Goal: Task Accomplishment & Management: Manage account settings

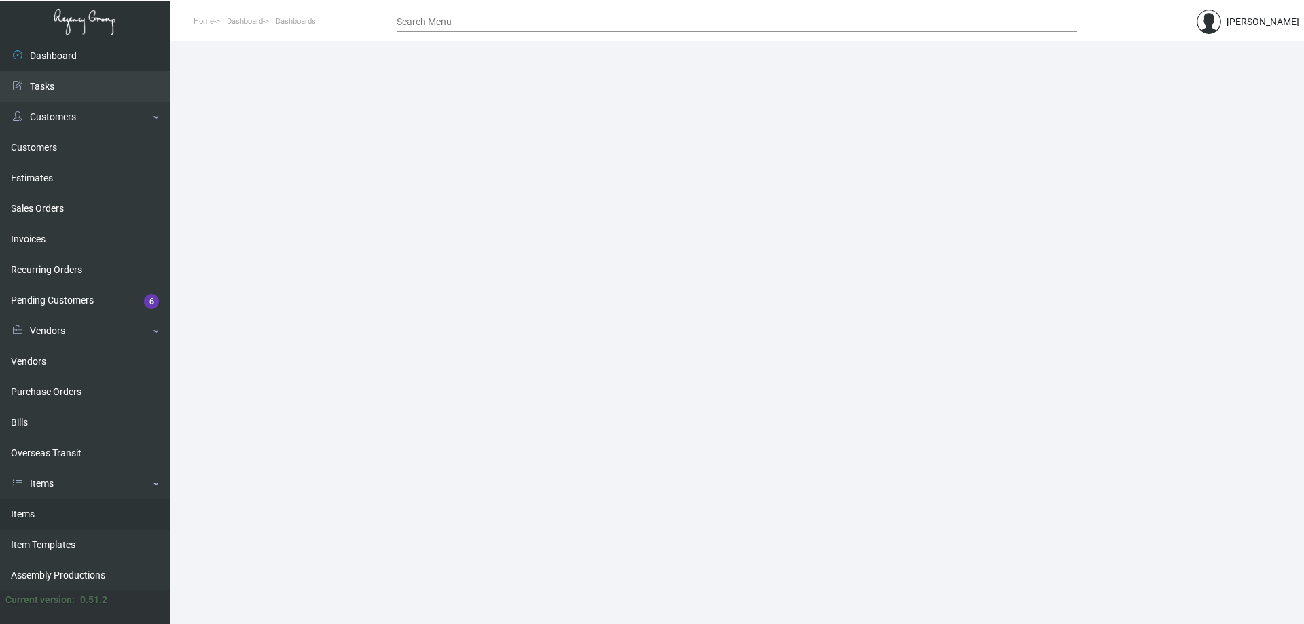
click at [48, 508] on link "Items" at bounding box center [85, 514] width 170 height 31
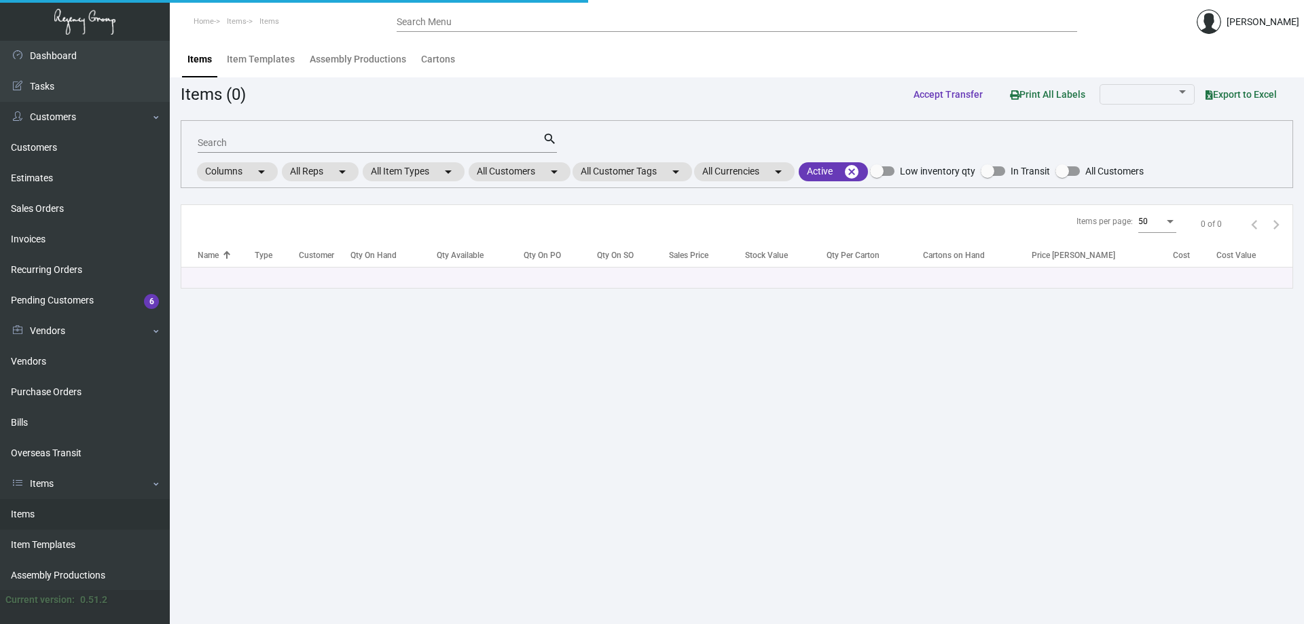
click at [379, 134] on div "Search" at bounding box center [370, 142] width 345 height 21
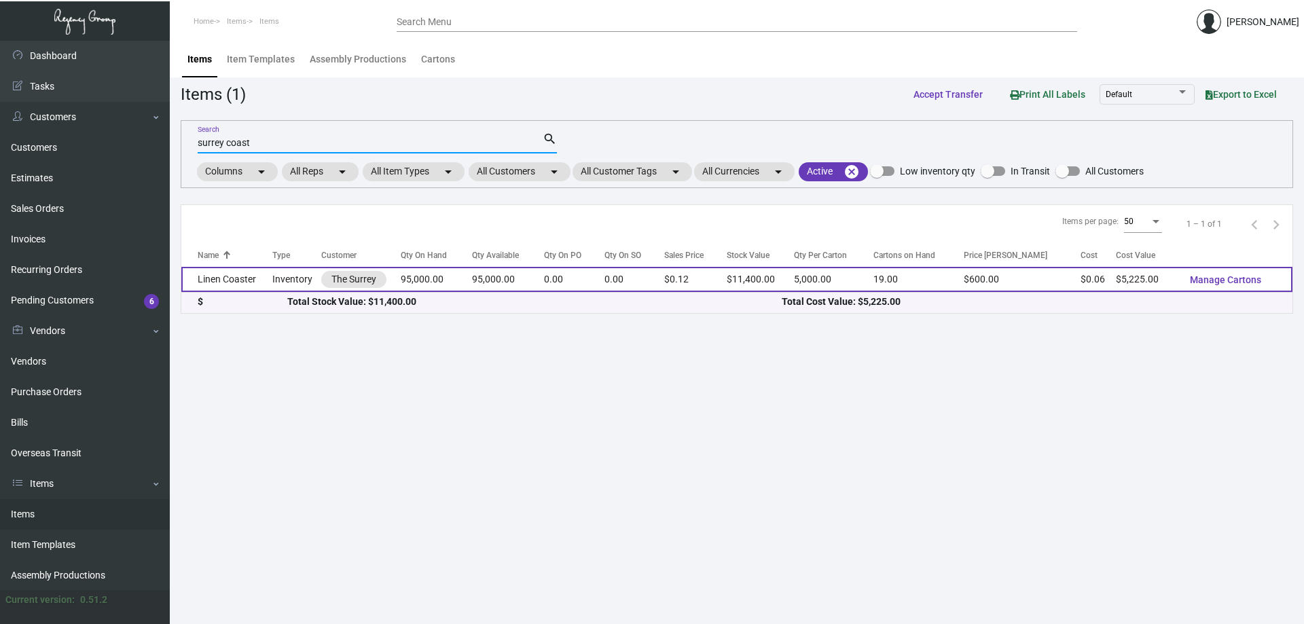
type input "surrey coast"
click at [569, 287] on td "0.00" at bounding box center [574, 279] width 60 height 25
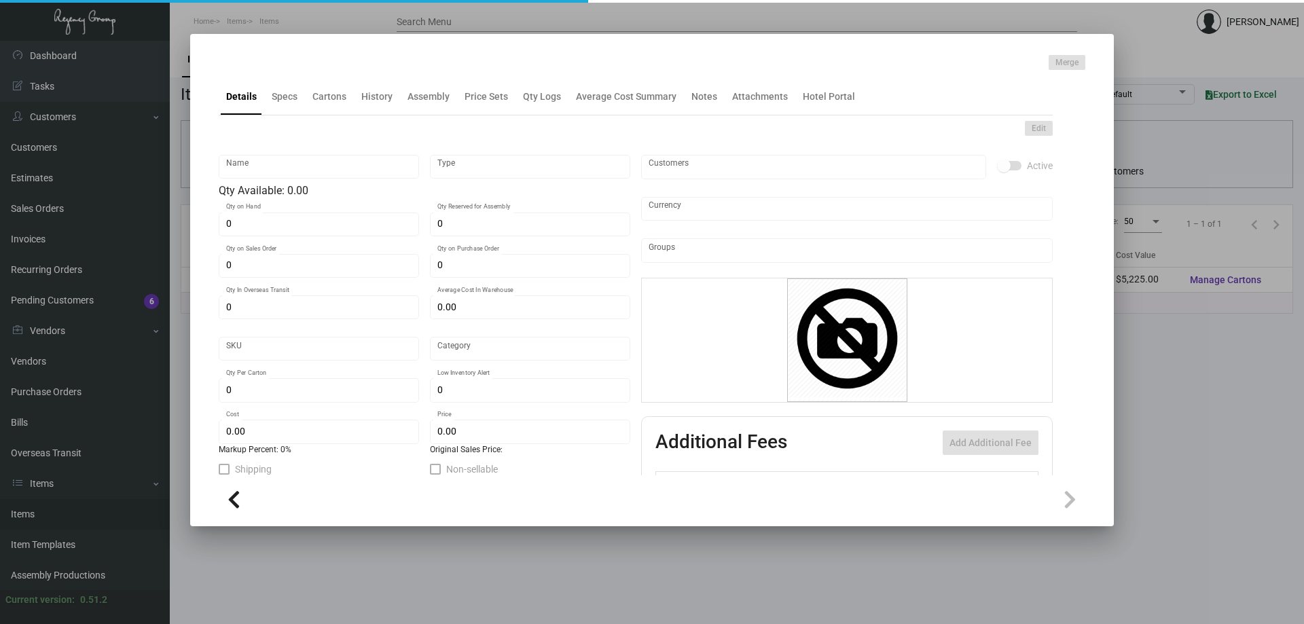
type input "Linen Coaster"
type input "Inventory"
type input "95,000"
type input "$ 0.055"
type input "Overseas"
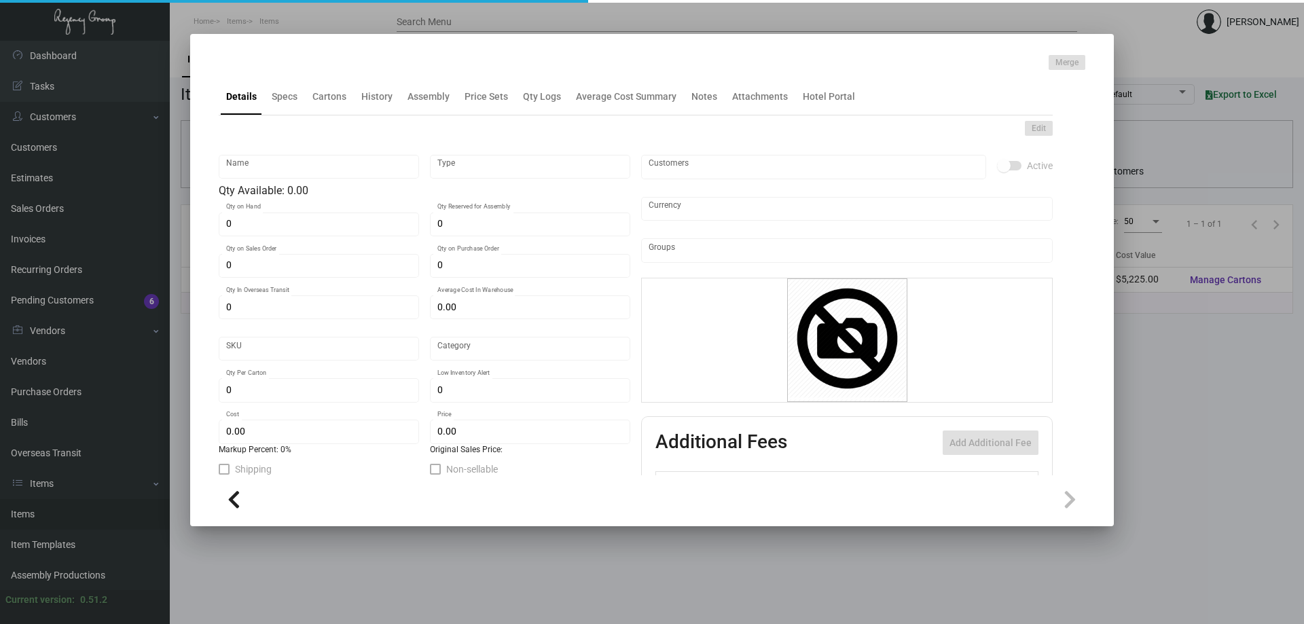
type input "5,000"
type input "$ 0.055"
type input "$ 0.12"
checkbox input "true"
type input "United States Dollar $"
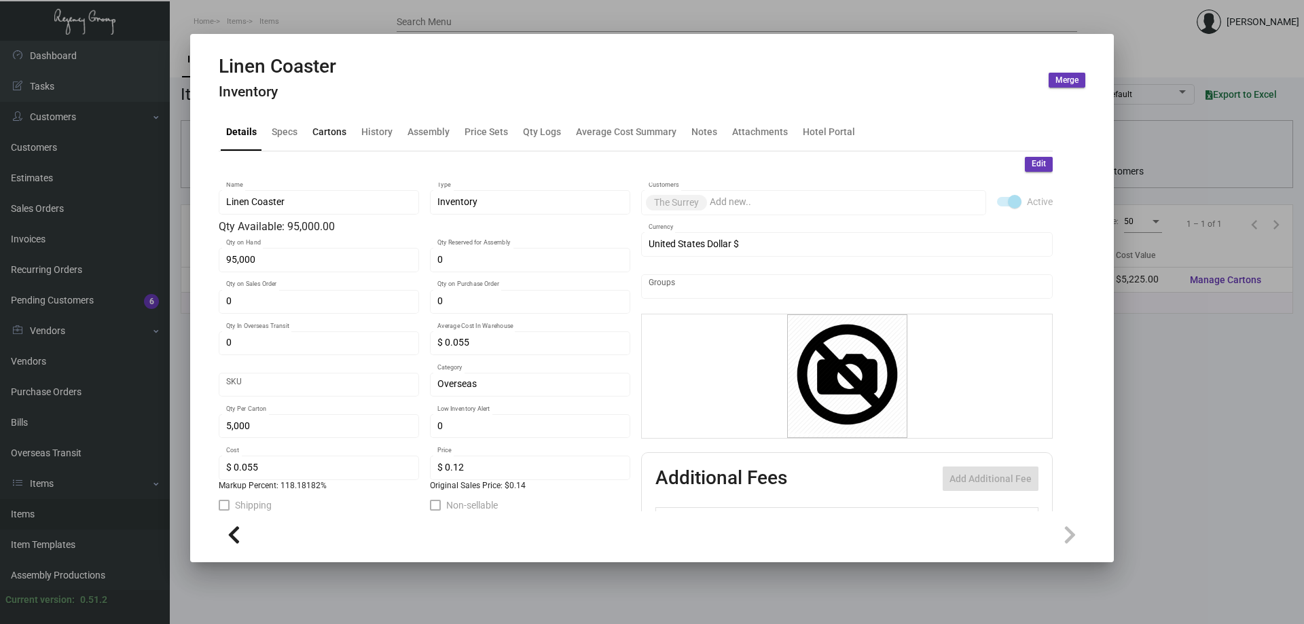
click at [328, 130] on div "Cartons" at bounding box center [329, 132] width 34 height 14
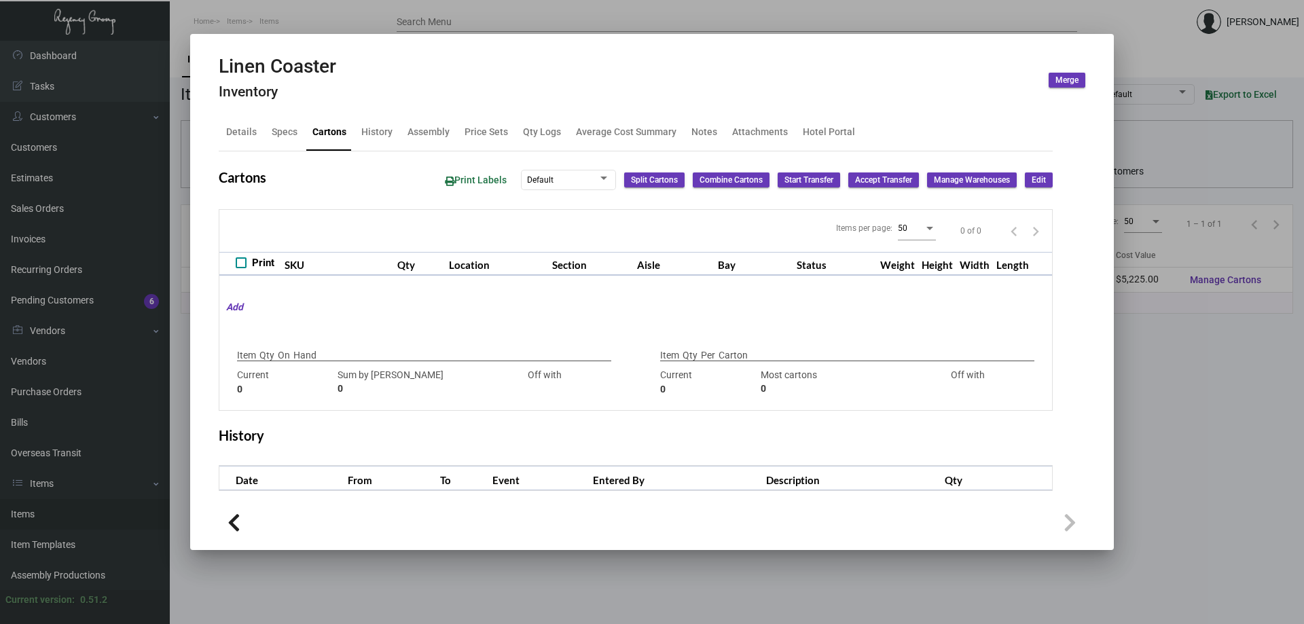
type input "95,000"
type input "95000"
type input "0"
type input "5,000"
type input "5000"
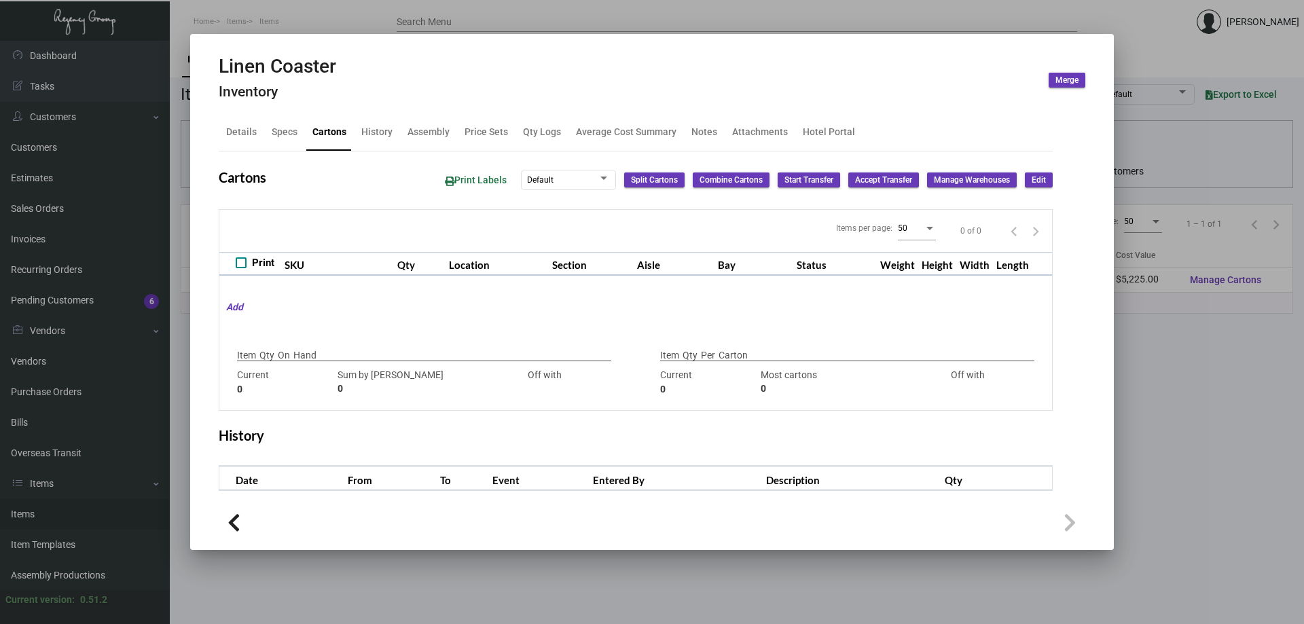
type input "0"
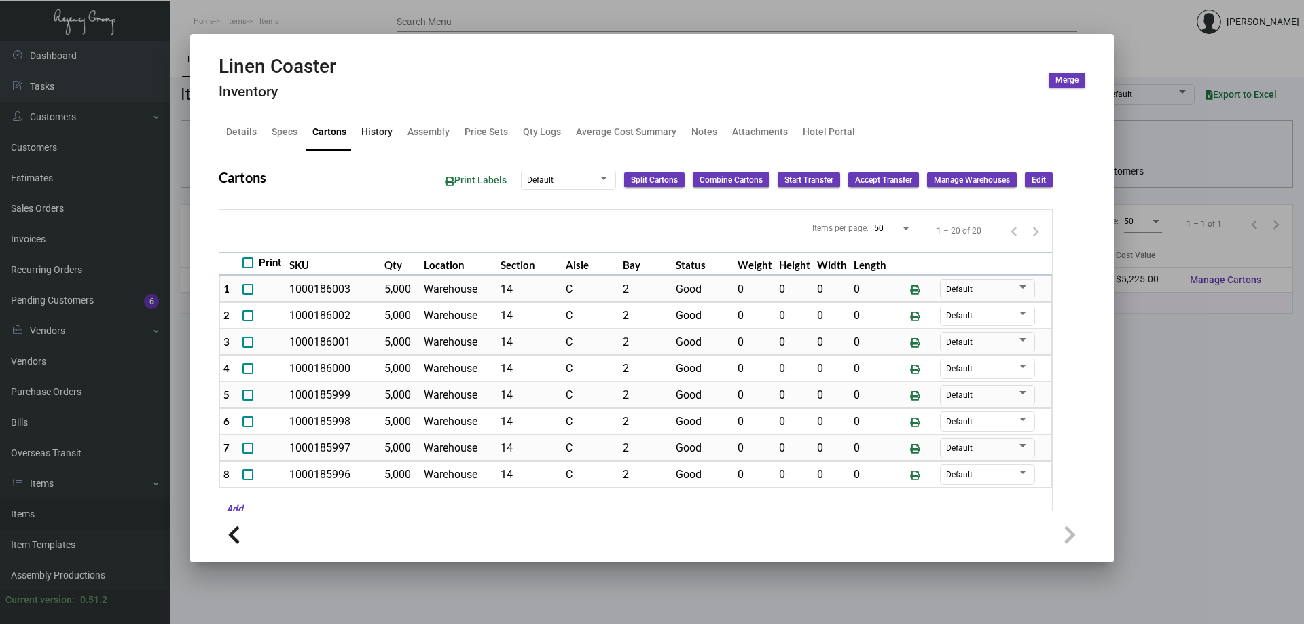
click at [378, 127] on div "History" at bounding box center [376, 132] width 31 height 14
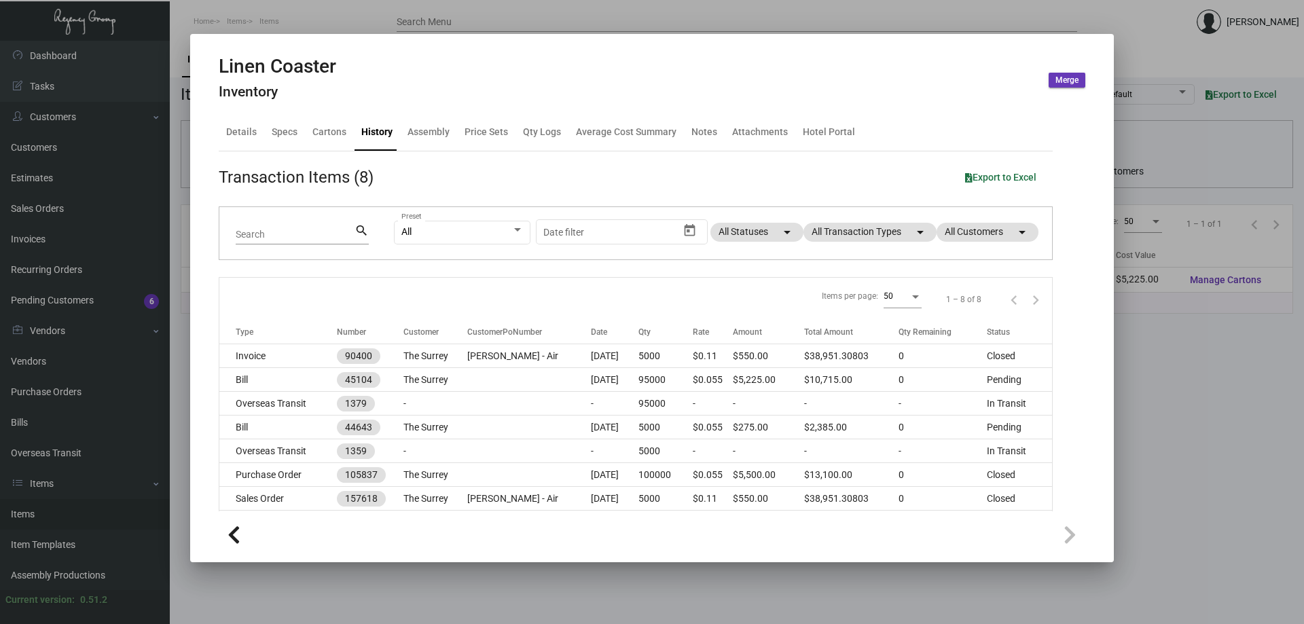
drag, startPoint x: 329, startPoint y: 14, endPoint x: 300, endPoint y: 12, distance: 29.3
click at [325, 15] on div at bounding box center [652, 312] width 1304 height 624
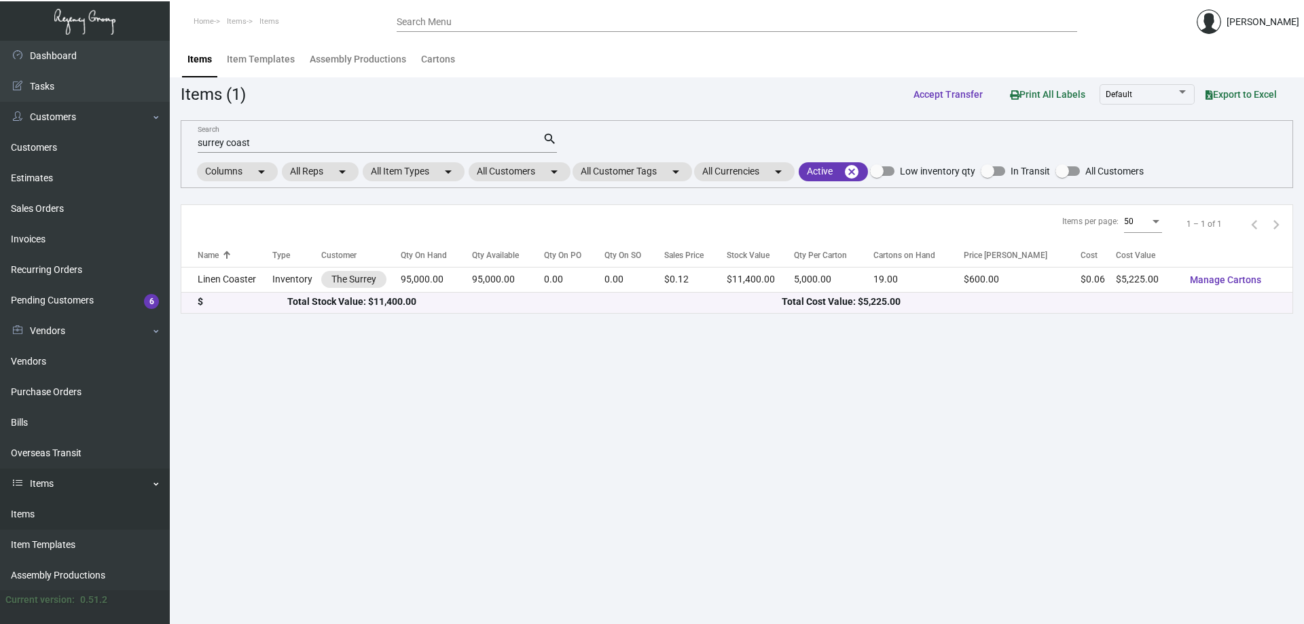
drag, startPoint x: 13, startPoint y: 473, endPoint x: 2, endPoint y: 473, distance: 10.9
click at [11, 473] on link "Items" at bounding box center [85, 484] width 170 height 31
drag, startPoint x: 270, startPoint y: 592, endPoint x: 194, endPoint y: 623, distance: 81.6
click at [262, 594] on main "Items Item Templates Assembly Productions Cartons Items (1) Accept Transfer Pri…" at bounding box center [737, 333] width 1134 height 584
